Goal: Information Seeking & Learning: Understand process/instructions

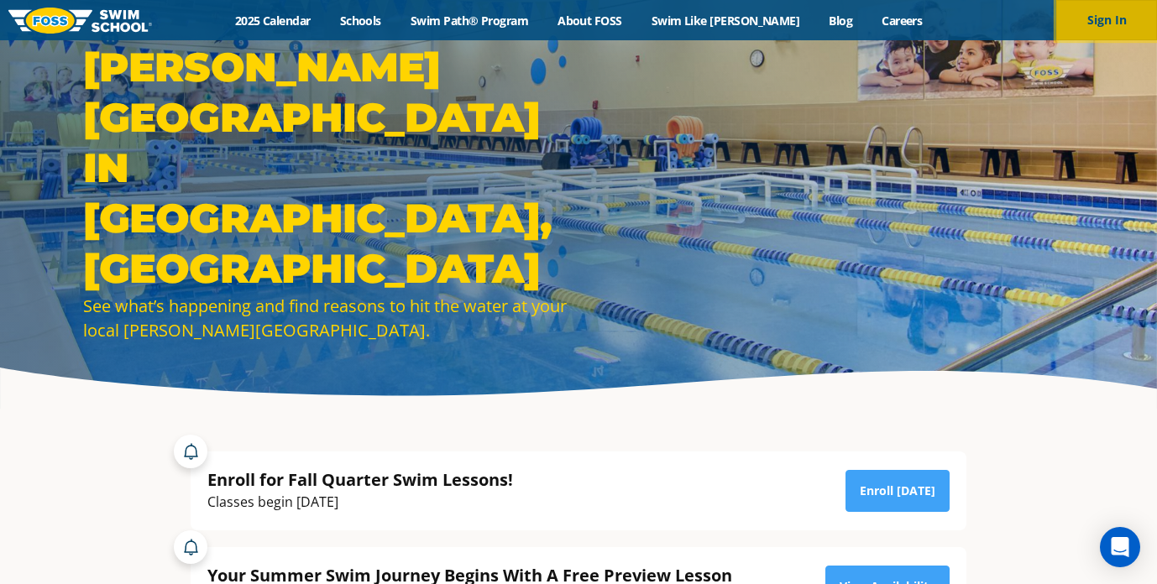
click at [1112, 19] on button "Sign In" at bounding box center [1106, 20] width 101 height 40
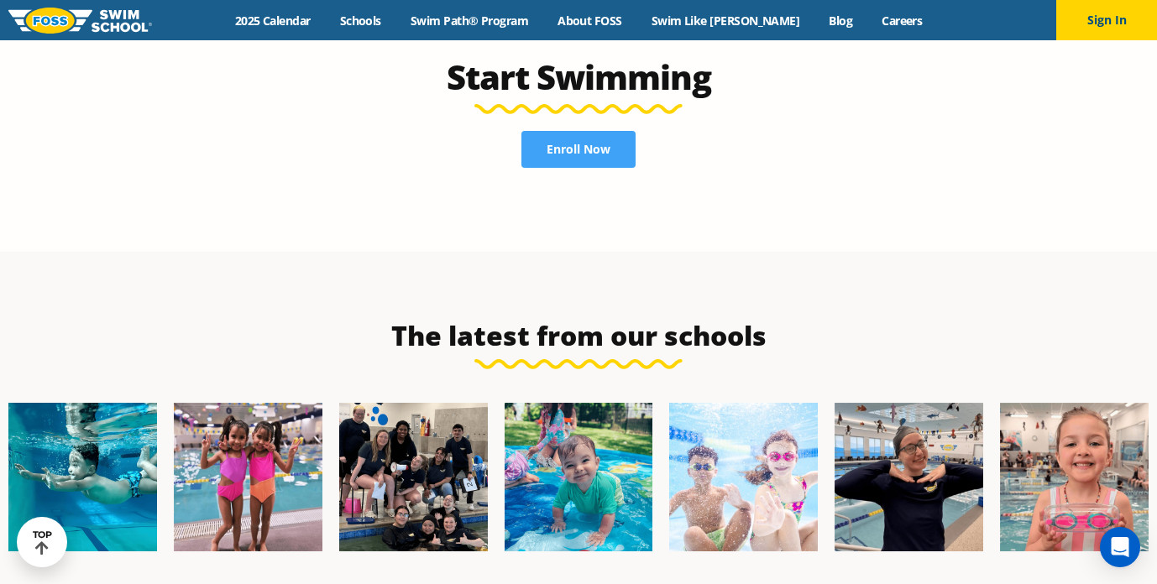
scroll to position [4246, 0]
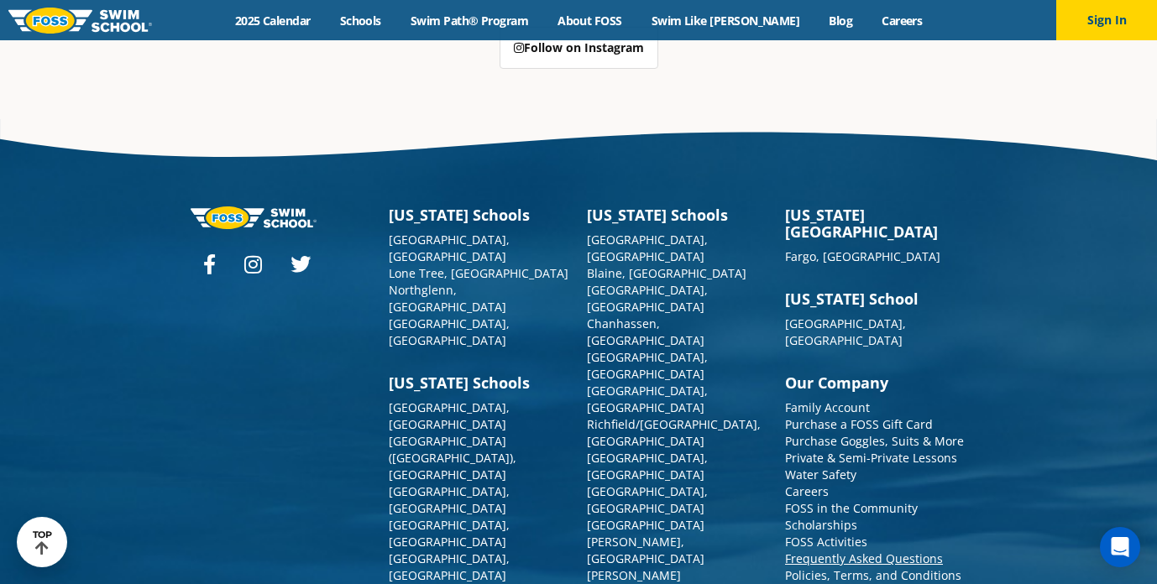
click at [892, 551] on link "Frequently Asked Questions" at bounding box center [864, 559] width 158 height 16
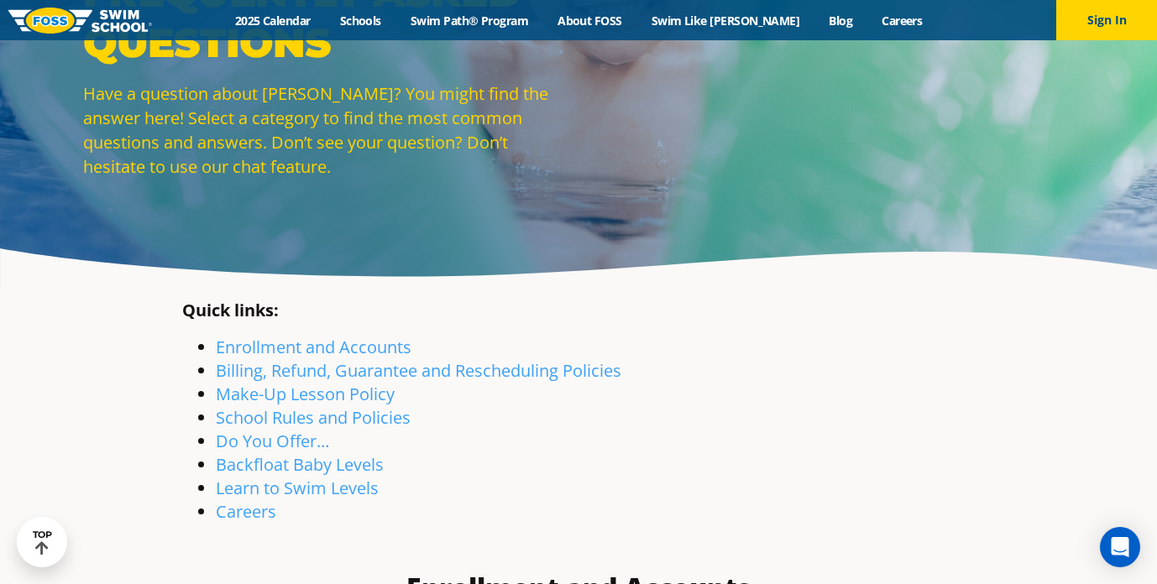
scroll to position [123, 0]
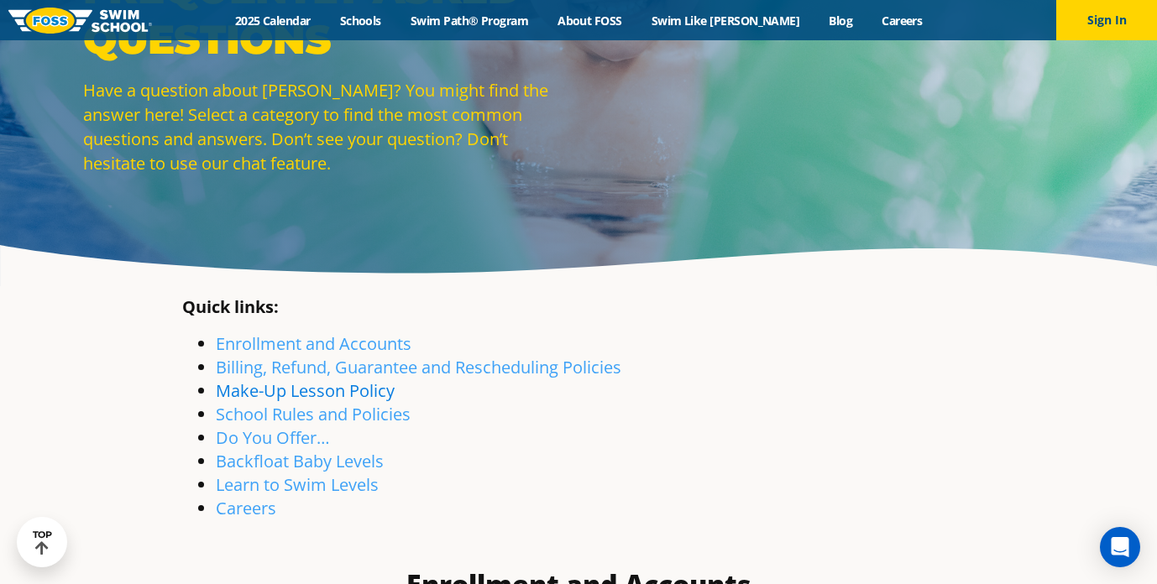
click at [370, 391] on link "Make-Up Lesson Policy" at bounding box center [305, 391] width 179 height 23
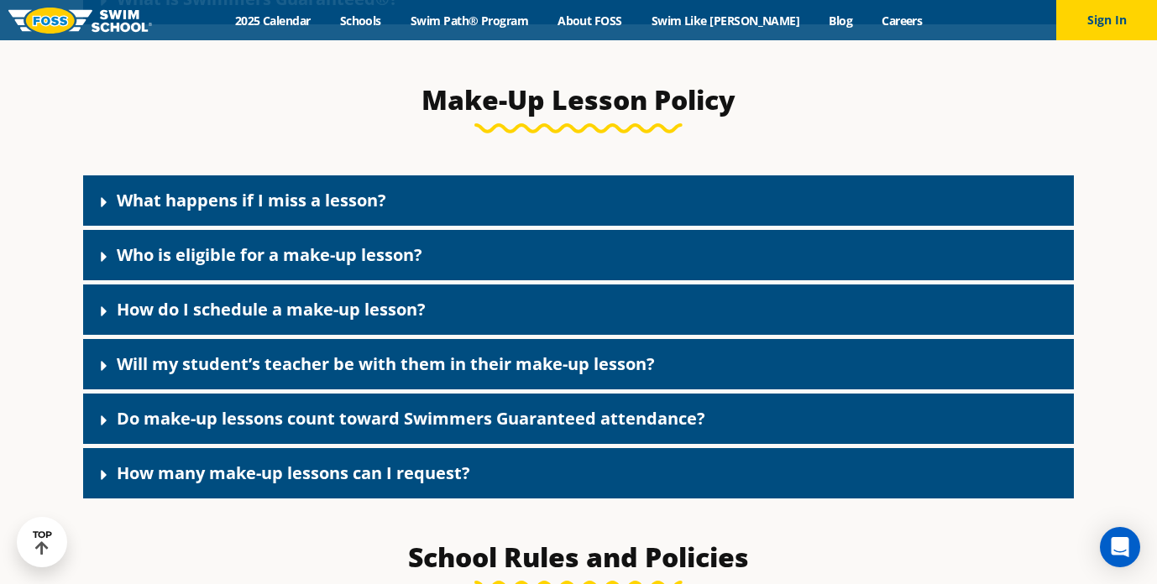
scroll to position [1824, 0]
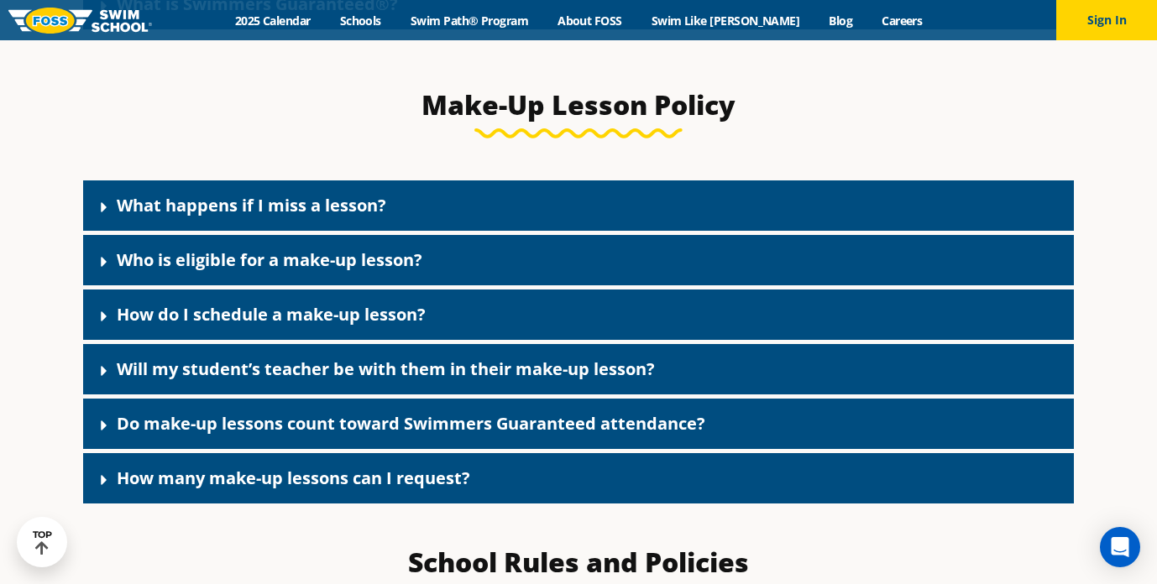
click at [103, 212] on icon at bounding box center [104, 207] width 17 height 17
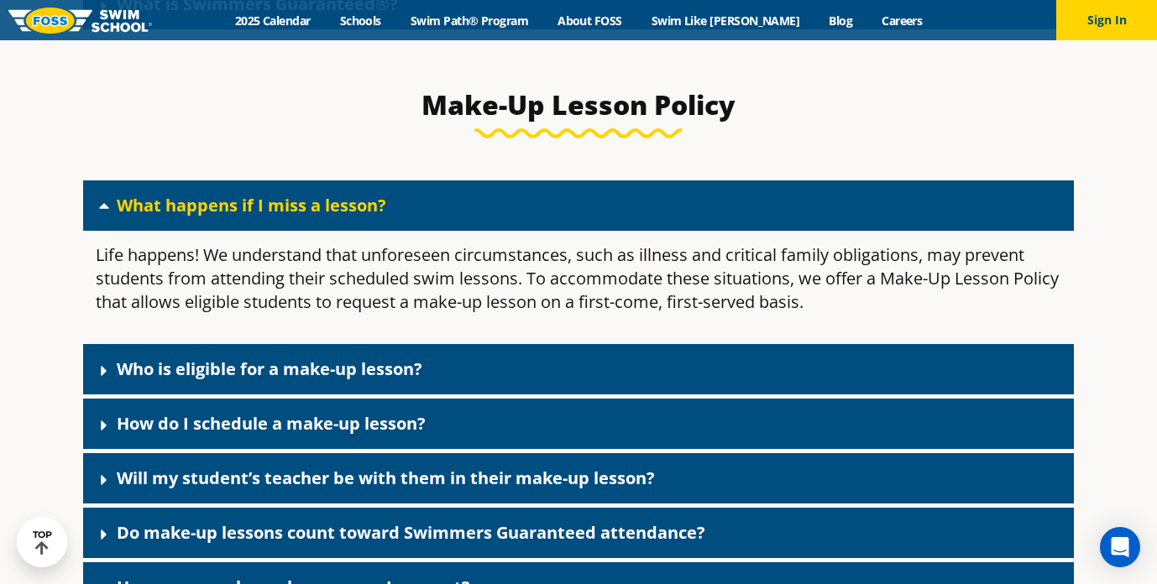
scroll to position [1879, 0]
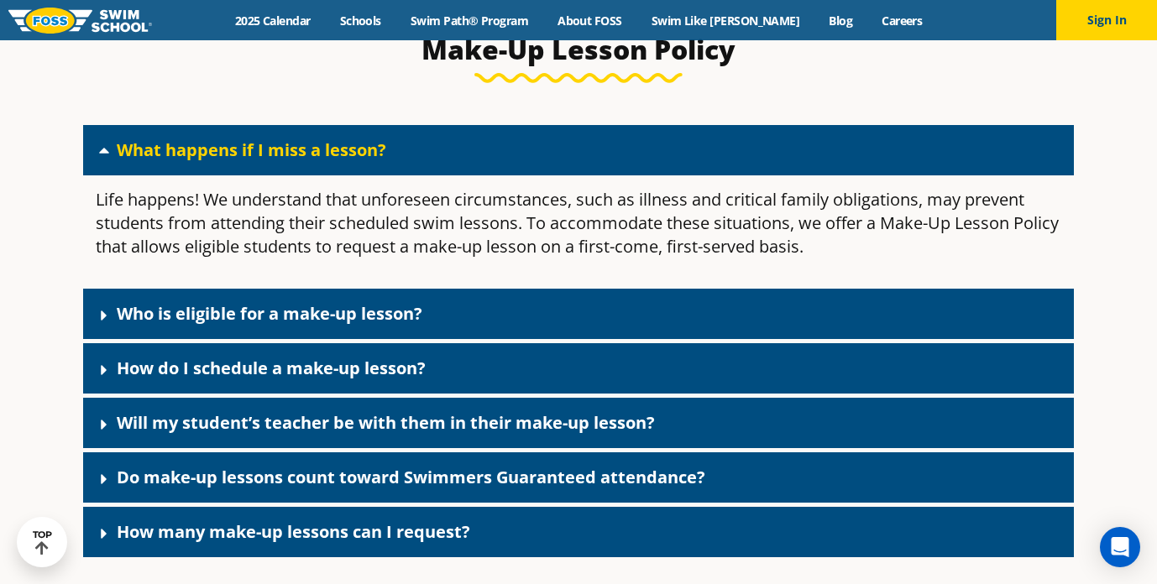
click at [99, 379] on icon at bounding box center [104, 370] width 17 height 17
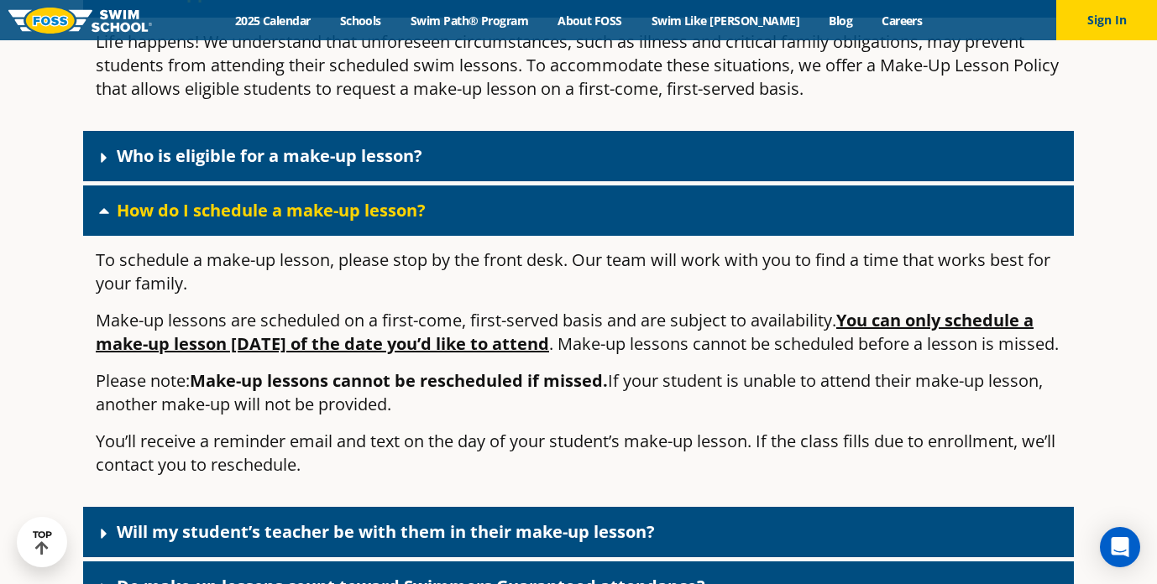
scroll to position [2007, 0]
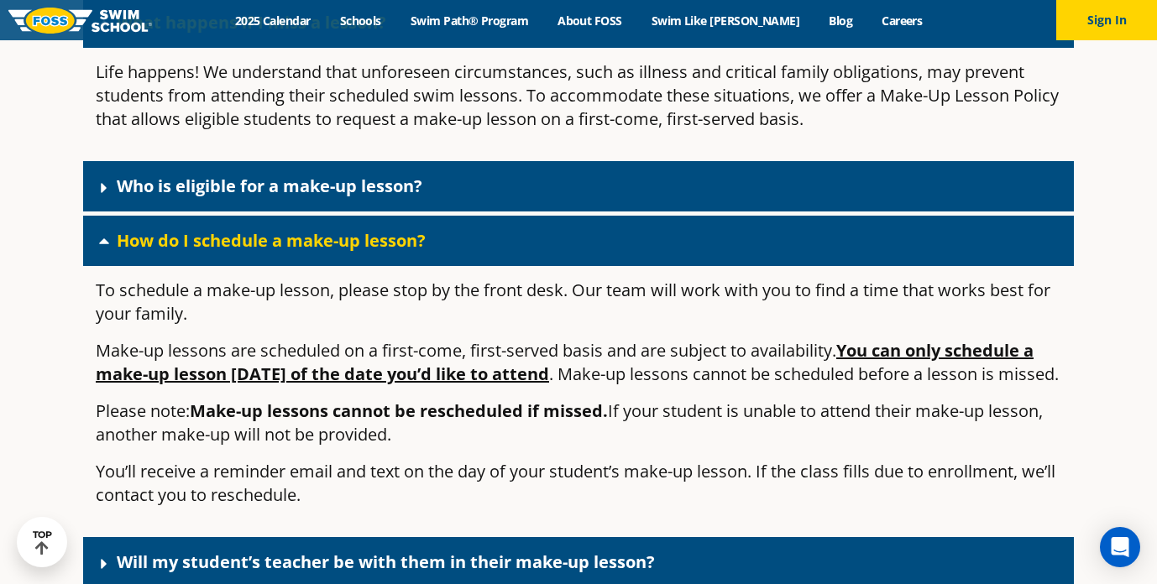
click at [353, 264] on div "How do I schedule a make-up lesson?" at bounding box center [578, 241] width 991 height 50
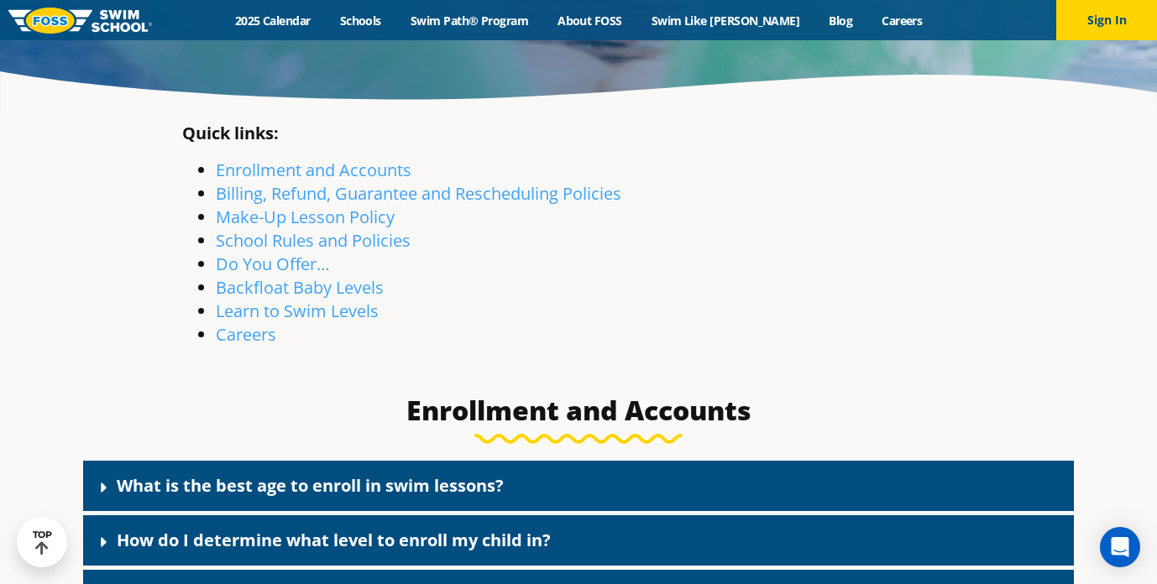
scroll to position [282, 0]
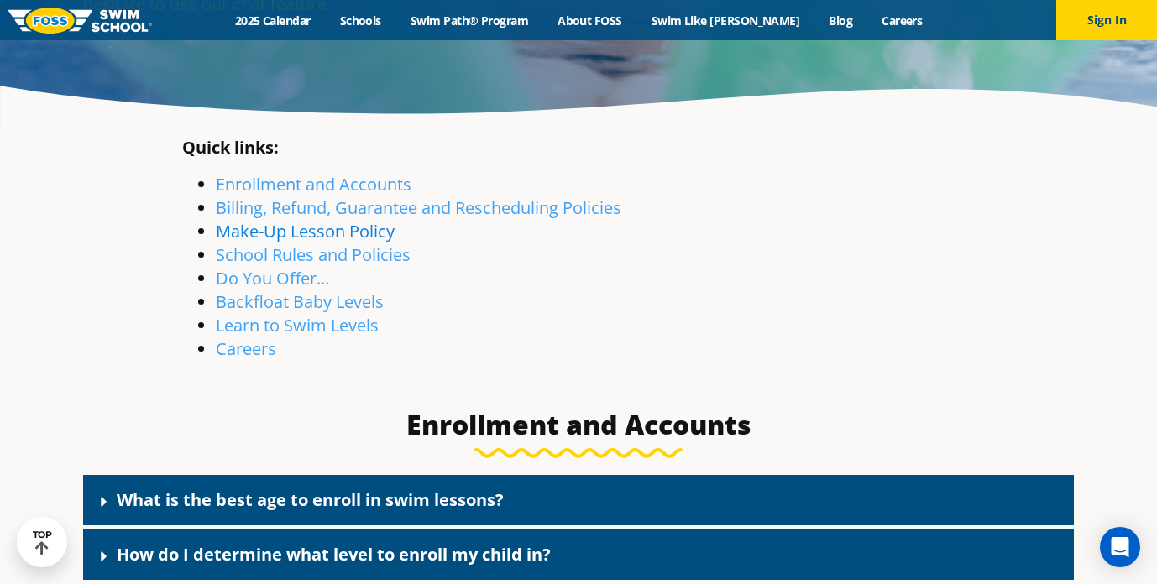
click at [390, 235] on link "Make-Up Lesson Policy" at bounding box center [305, 231] width 179 height 23
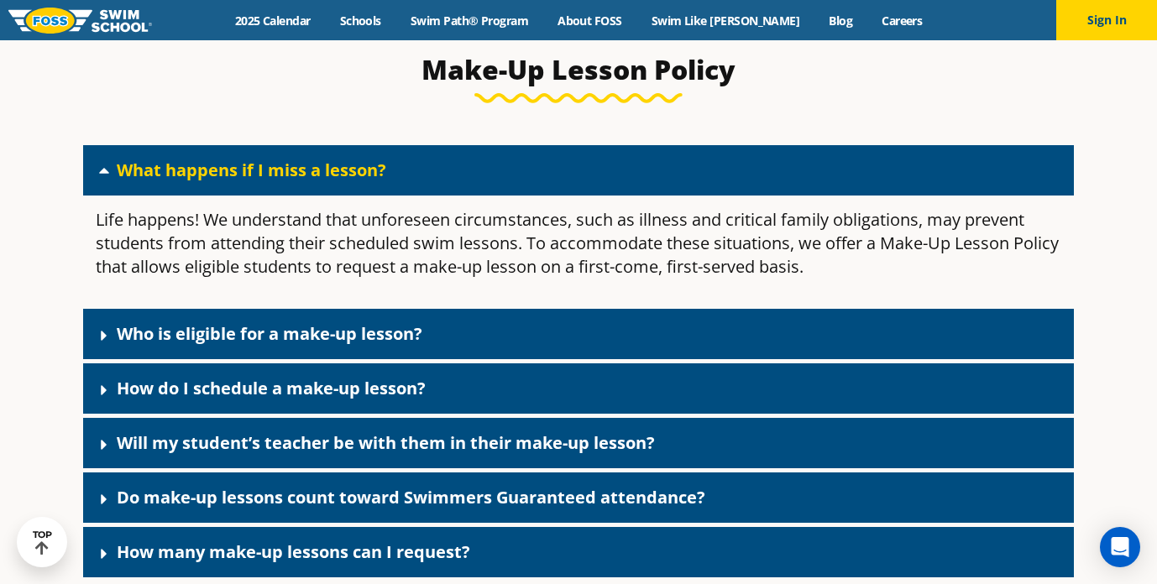
scroll to position [1882, 0]
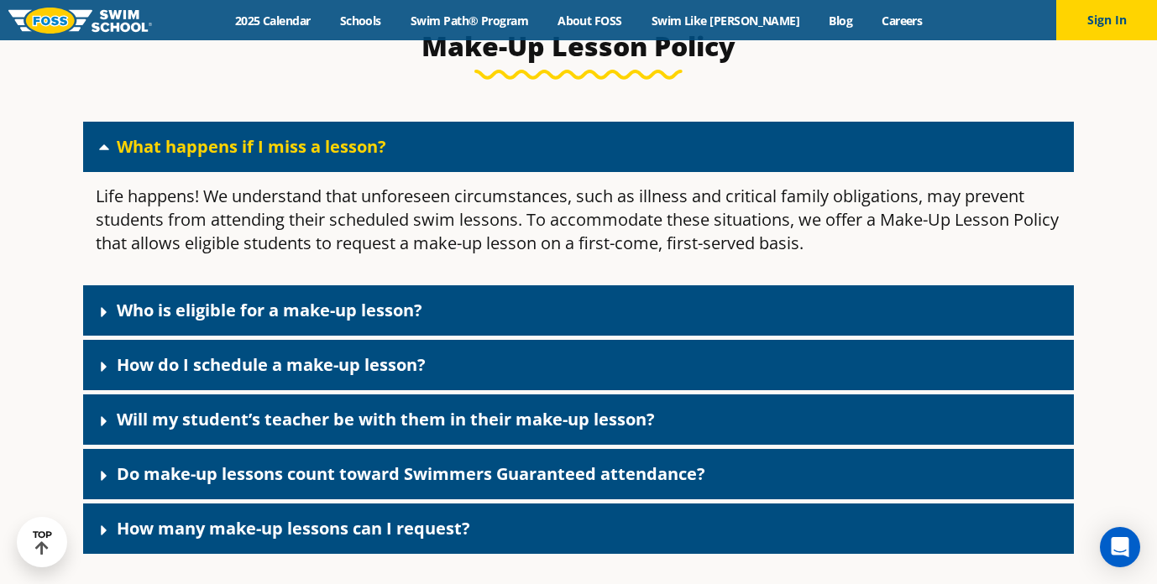
click at [376, 143] on div "What happens if I miss a lesson?" at bounding box center [578, 147] width 991 height 50
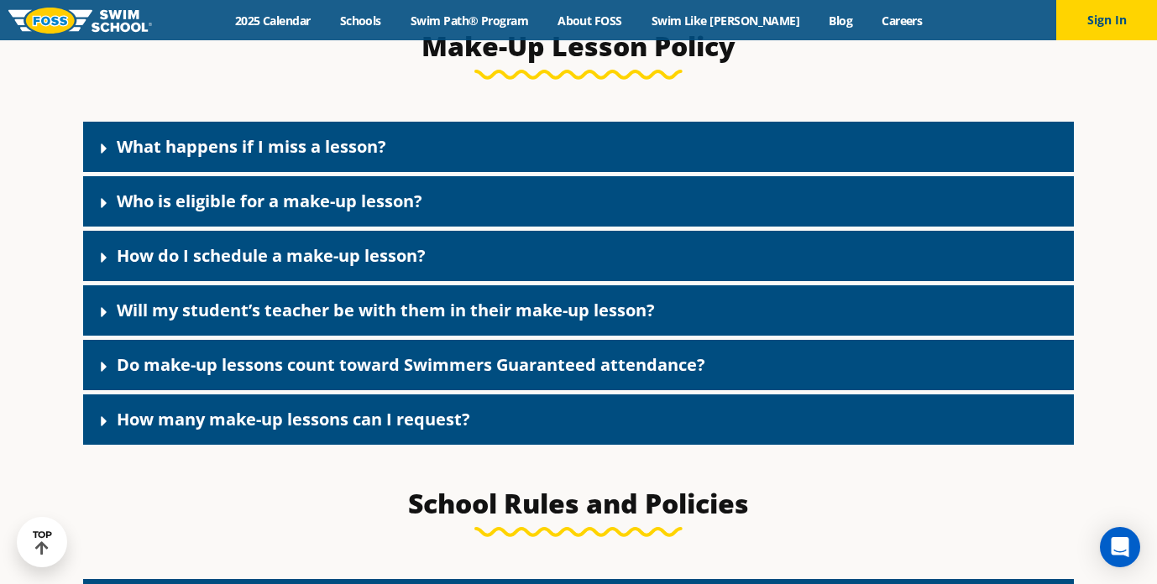
click at [374, 200] on link "Who is eligible for a make-up lesson?" at bounding box center [270, 201] width 306 height 23
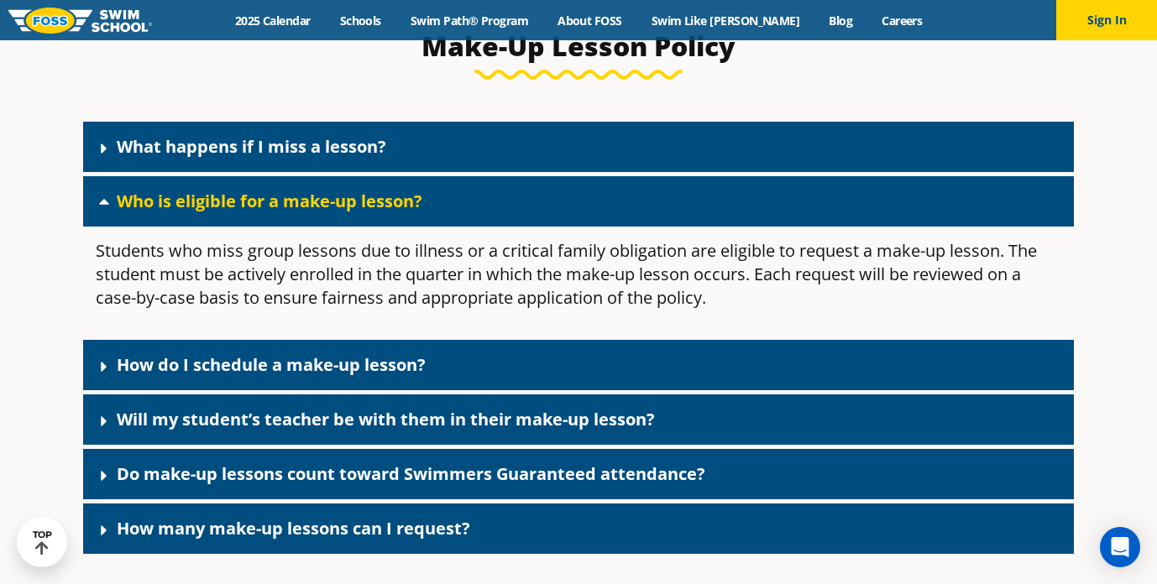
click at [374, 204] on link "Who is eligible for a make-up lesson?" at bounding box center [270, 201] width 306 height 23
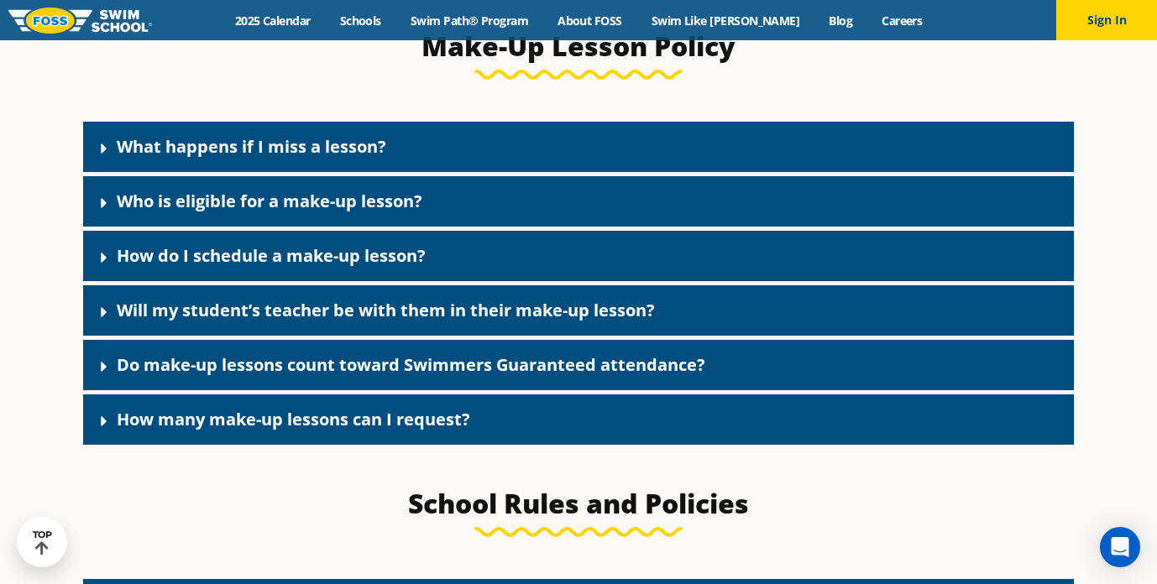
click at [370, 251] on div "How do I schedule a make-up lesson?" at bounding box center [578, 256] width 991 height 50
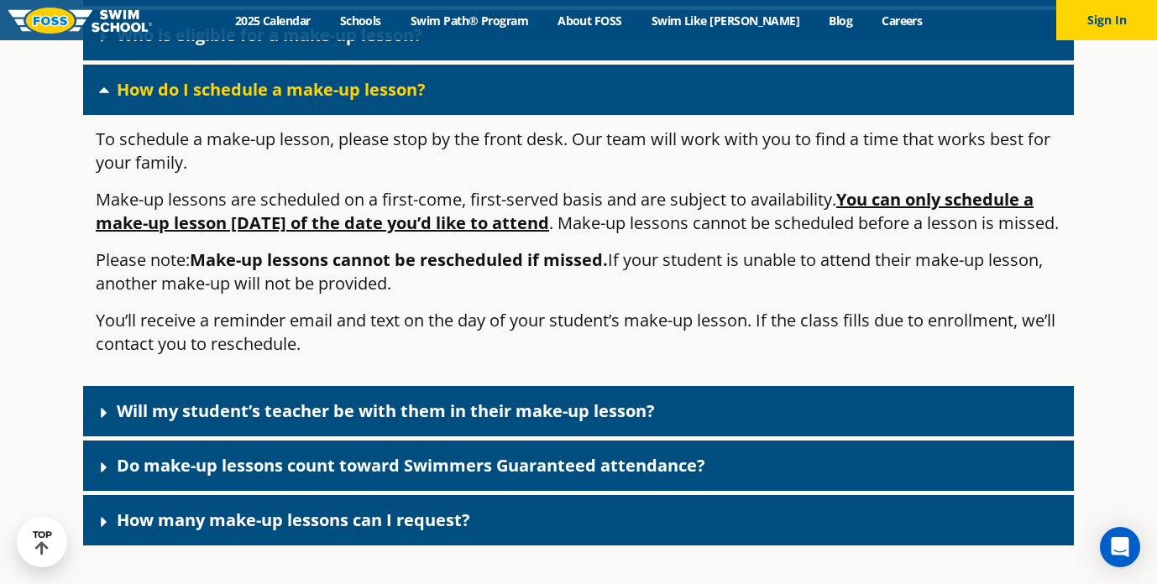
scroll to position [2052, 0]
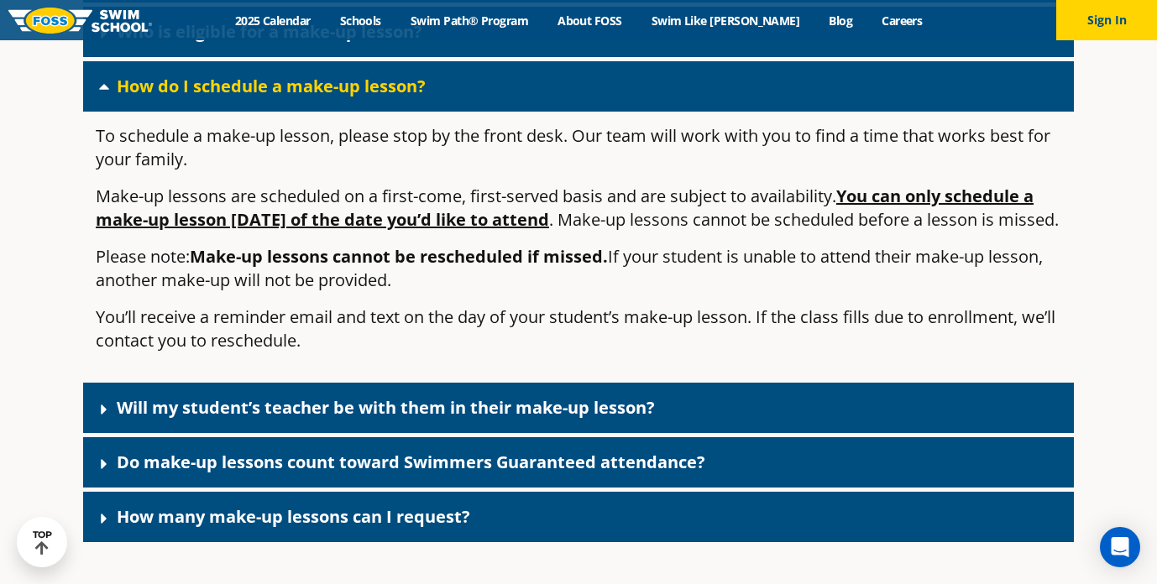
click at [377, 112] on div "How do I schedule a make-up lesson?" at bounding box center [578, 86] width 991 height 50
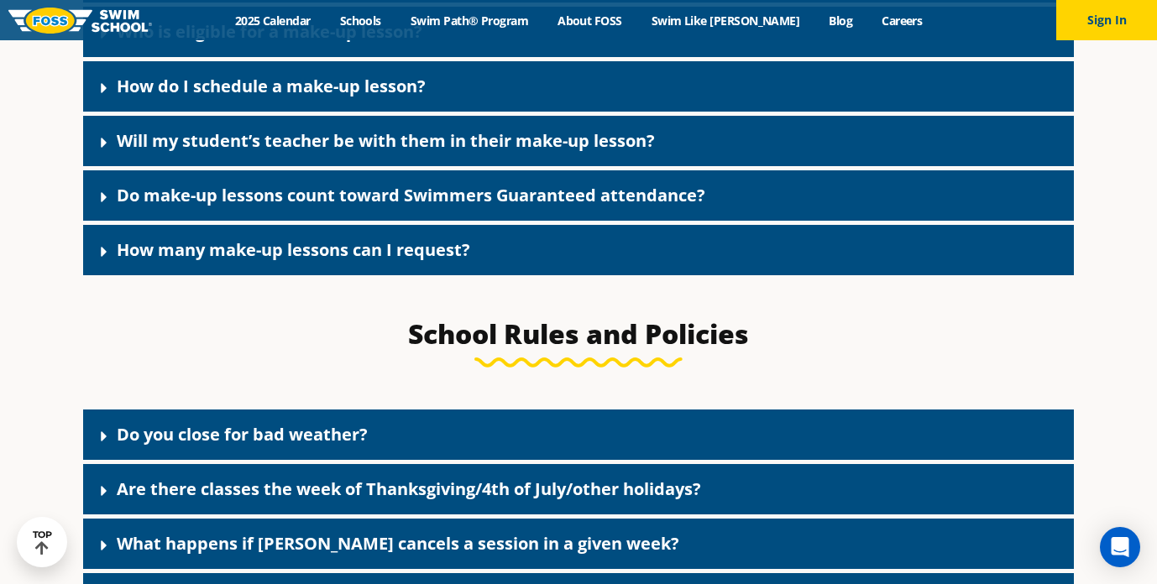
click at [381, 199] on link "Do make-up lessons count toward Swimmers Guaranteed attendance?" at bounding box center [411, 195] width 589 height 23
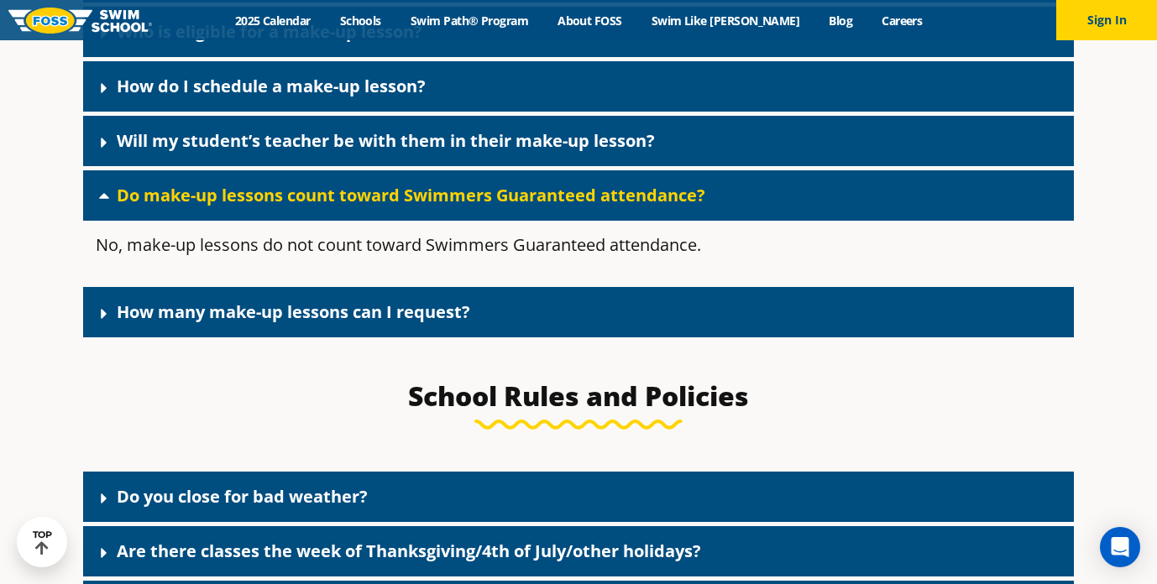
click at [381, 199] on link "Do make-up lessons count toward Swimmers Guaranteed attendance?" at bounding box center [411, 195] width 589 height 23
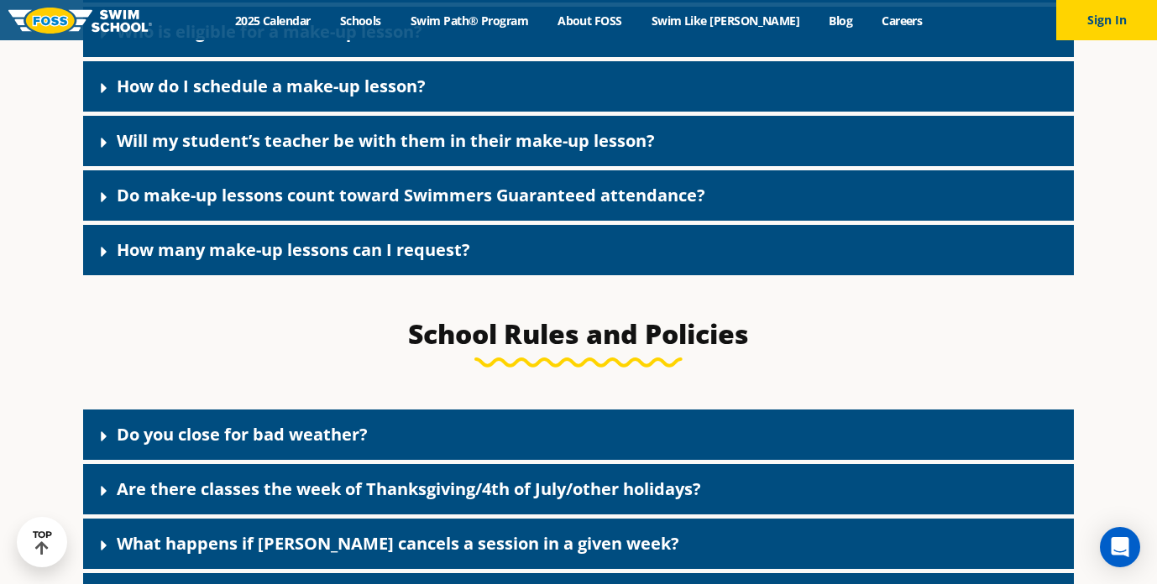
click at [380, 249] on link "How many make-up lessons can I request?" at bounding box center [293, 249] width 353 height 23
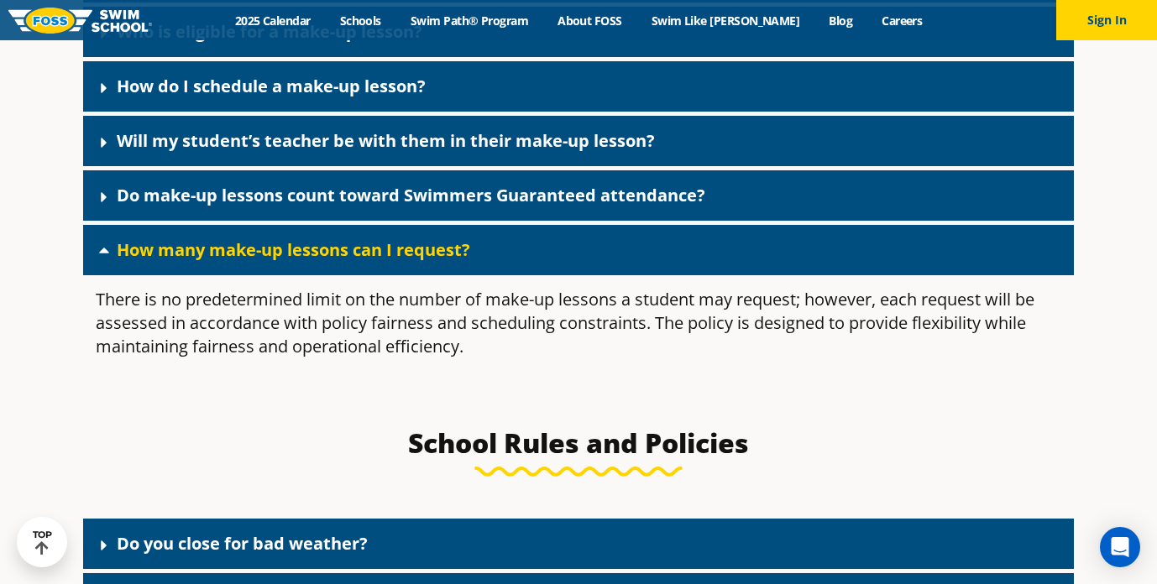
click at [380, 249] on link "How many make-up lessons can I request?" at bounding box center [293, 249] width 353 height 23
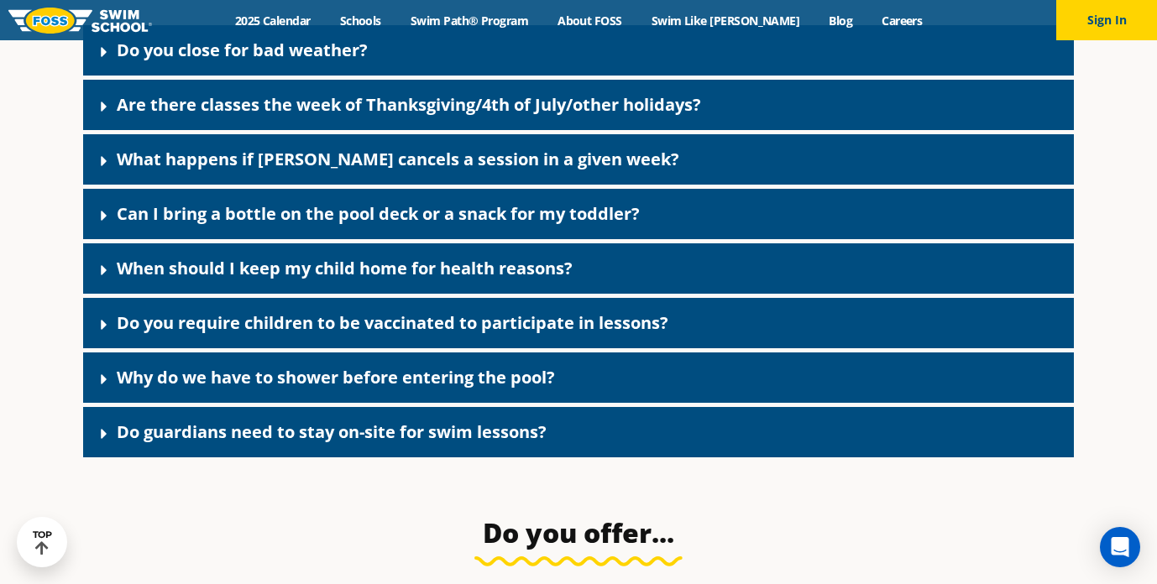
scroll to position [2442, 0]
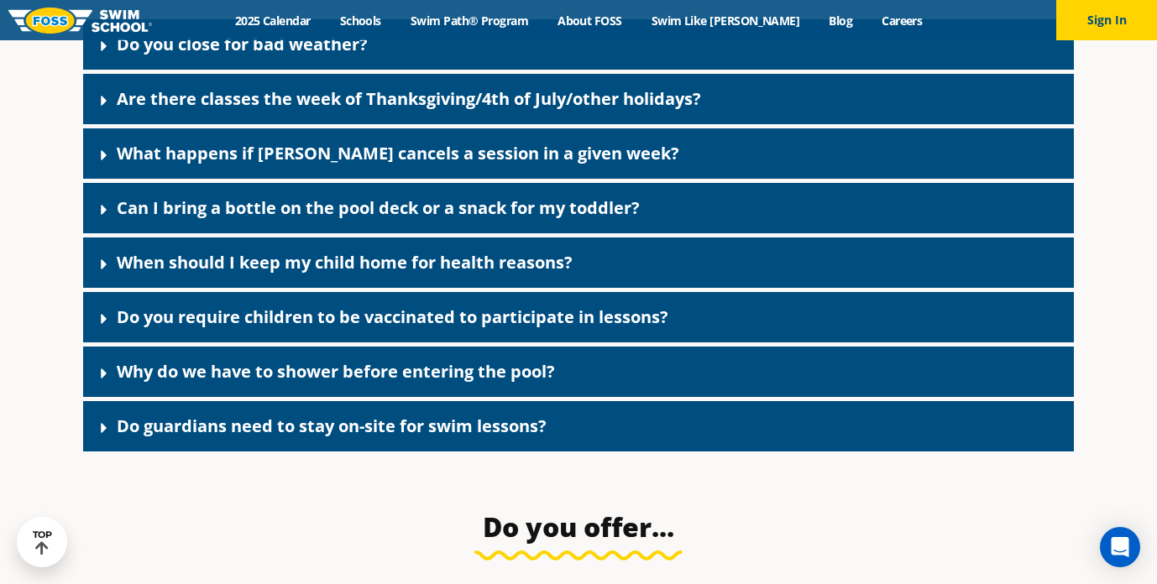
click at [378, 267] on link "When should I keep my child home for health reasons?" at bounding box center [345, 262] width 456 height 23
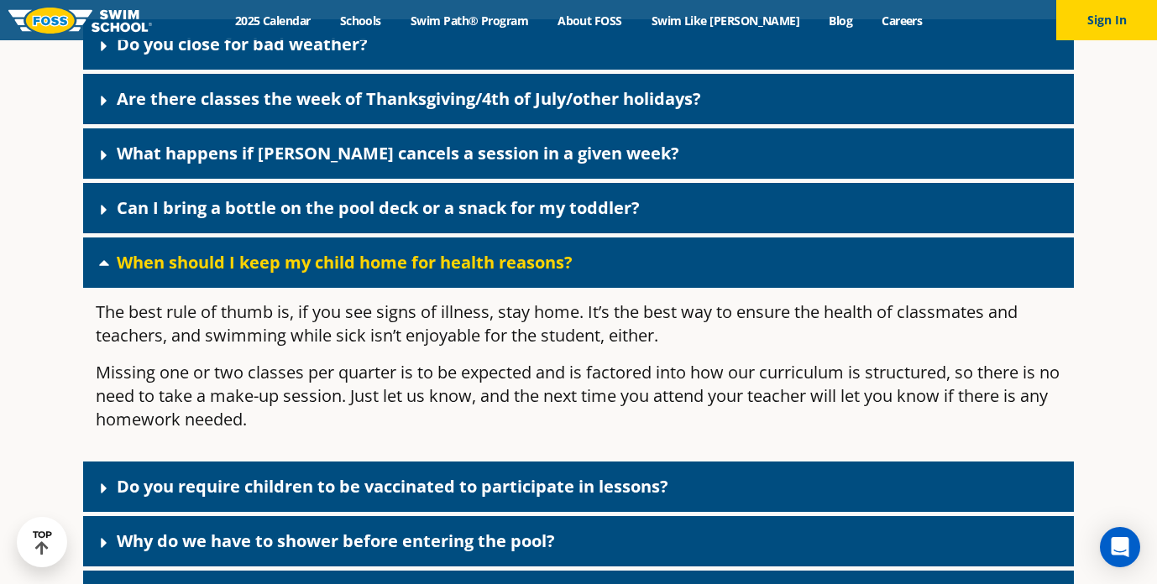
click at [378, 267] on link "When should I keep my child home for health reasons?" at bounding box center [345, 262] width 456 height 23
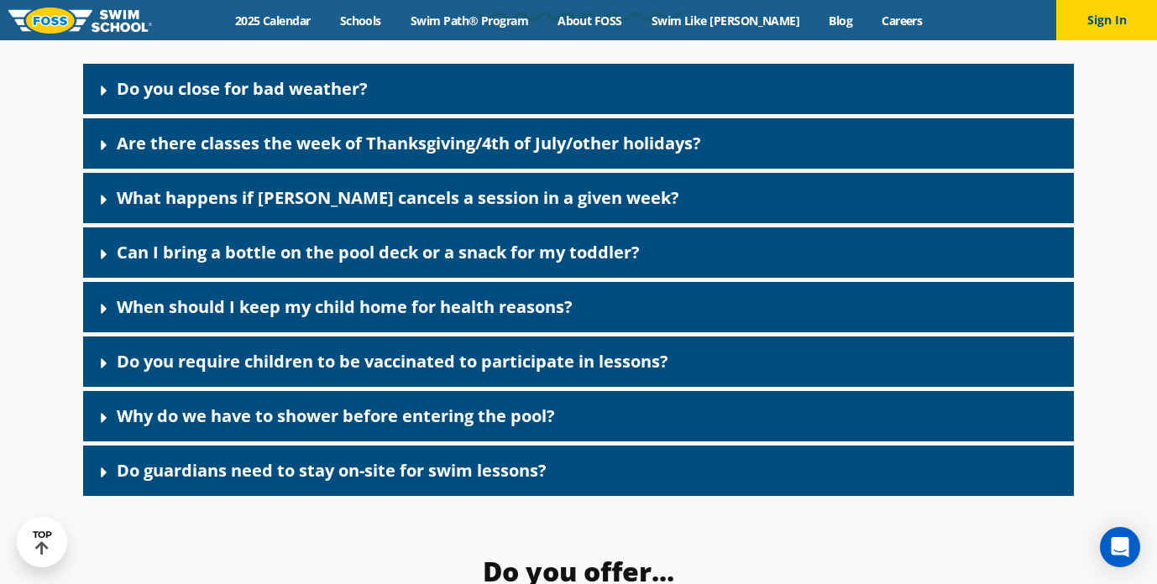
scroll to position [2397, 0]
